Goal: Task Accomplishment & Management: Complete application form

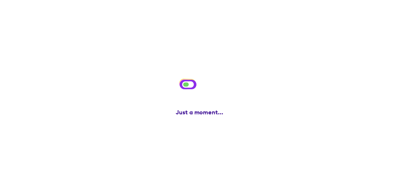
scroll to position [107, 0]
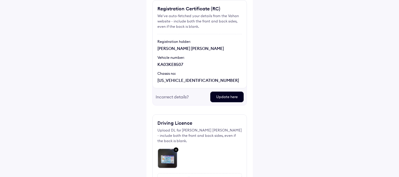
scroll to position [107, 0]
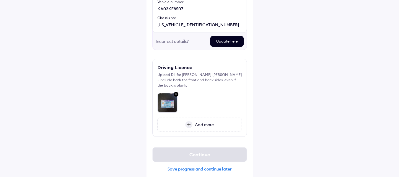
click at [169, 97] on img at bounding box center [168, 103] width 20 height 20
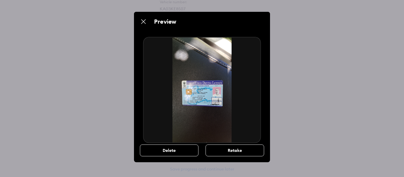
click at [196, 85] on img at bounding box center [201, 90] width 117 height 106
click at [140, 18] on div "Preview" at bounding box center [202, 21] width 136 height 19
click at [142, 21] on img at bounding box center [143, 21] width 7 height 7
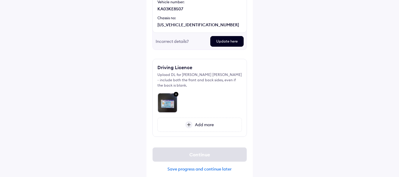
click at [203, 122] on span "Add more" at bounding box center [203, 124] width 21 height 5
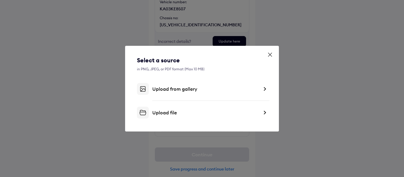
click at [165, 91] on div "Upload from gallery" at bounding box center [205, 89] width 106 height 6
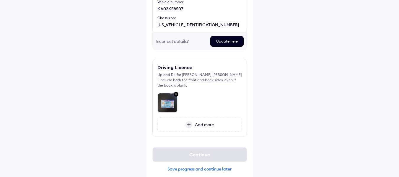
scroll to position [88, 0]
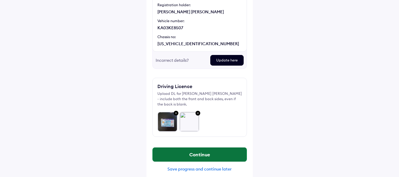
click at [197, 153] on button "Continue" at bounding box center [200, 155] width 94 height 14
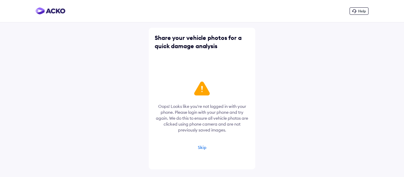
click at [201, 144] on div "Oops! Looks like you're not logged in with your phone. Please login with your p…" at bounding box center [202, 118] width 95 height 76
click at [204, 145] on div "Skip" at bounding box center [202, 147] width 9 height 5
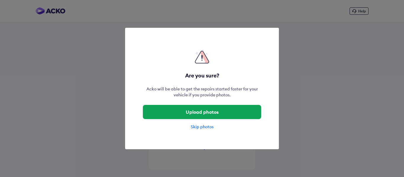
click at [200, 127] on div "Skip photos" at bounding box center [202, 127] width 118 height 6
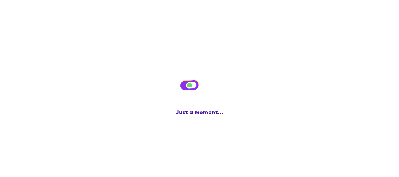
scroll to position [7, 0]
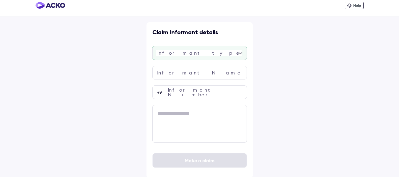
scroll to position [7, 0]
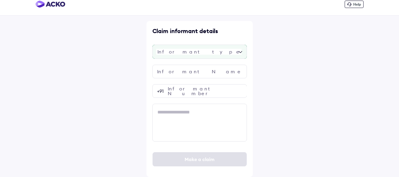
click at [180, 52] on div at bounding box center [200, 52] width 95 height 14
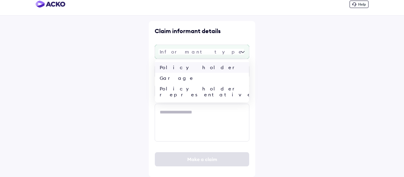
click at [178, 69] on div "Policy holder" at bounding box center [202, 67] width 94 height 11
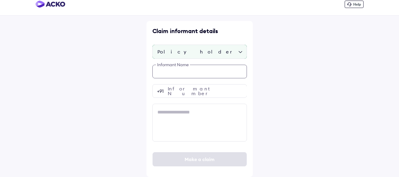
scroll to position [0, 0]
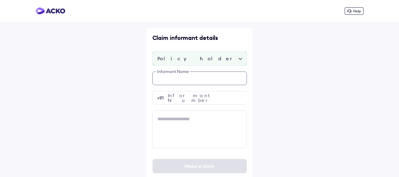
drag, startPoint x: 192, startPoint y: 71, endPoint x: 191, endPoint y: 97, distance: 25.5
click at [192, 71] on div "Claim informant details Policy holder Informant Name Informant Number +91 Make …" at bounding box center [200, 106] width 106 height 156
paste input "**********"
type input "**********"
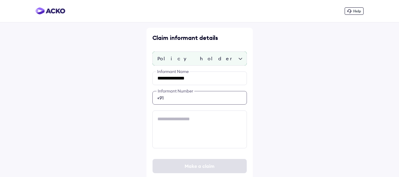
click at [191, 99] on div "**********" at bounding box center [200, 110] width 95 height 77
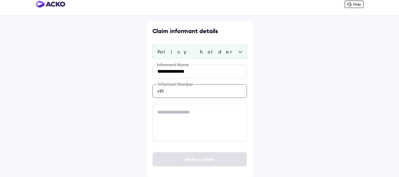
paste input "**********"
type input "**********"
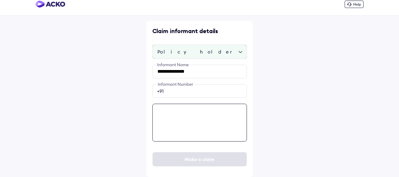
click at [178, 104] on textarea at bounding box center [200, 123] width 95 height 38
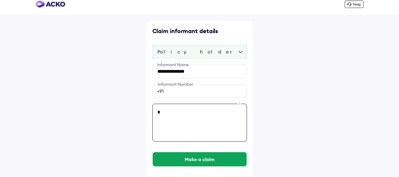
type textarea "*"
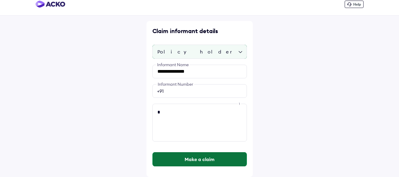
drag, startPoint x: 195, startPoint y: 148, endPoint x: 197, endPoint y: 157, distance: 9.9
click at [197, 155] on div "**********" at bounding box center [200, 99] width 106 height 156
click at [197, 157] on button "Make a claim" at bounding box center [200, 159] width 94 height 14
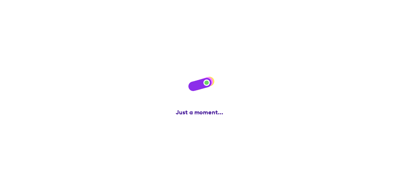
scroll to position [0, 0]
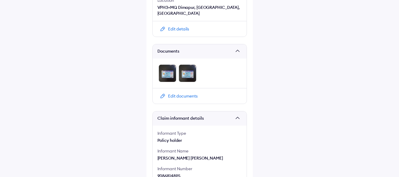
scroll to position [309, 0]
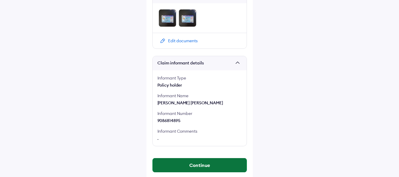
click at [201, 160] on button "Continue" at bounding box center [200, 165] width 94 height 14
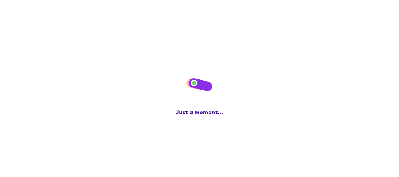
scroll to position [0, 0]
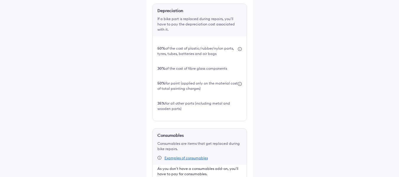
scroll to position [208, 0]
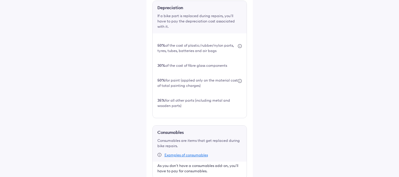
click at [151, 141] on div "This is super important! Before you file this claim, check the expenses you'll …" at bounding box center [200, 22] width 106 height 406
